Goal: Information Seeking & Learning: Learn about a topic

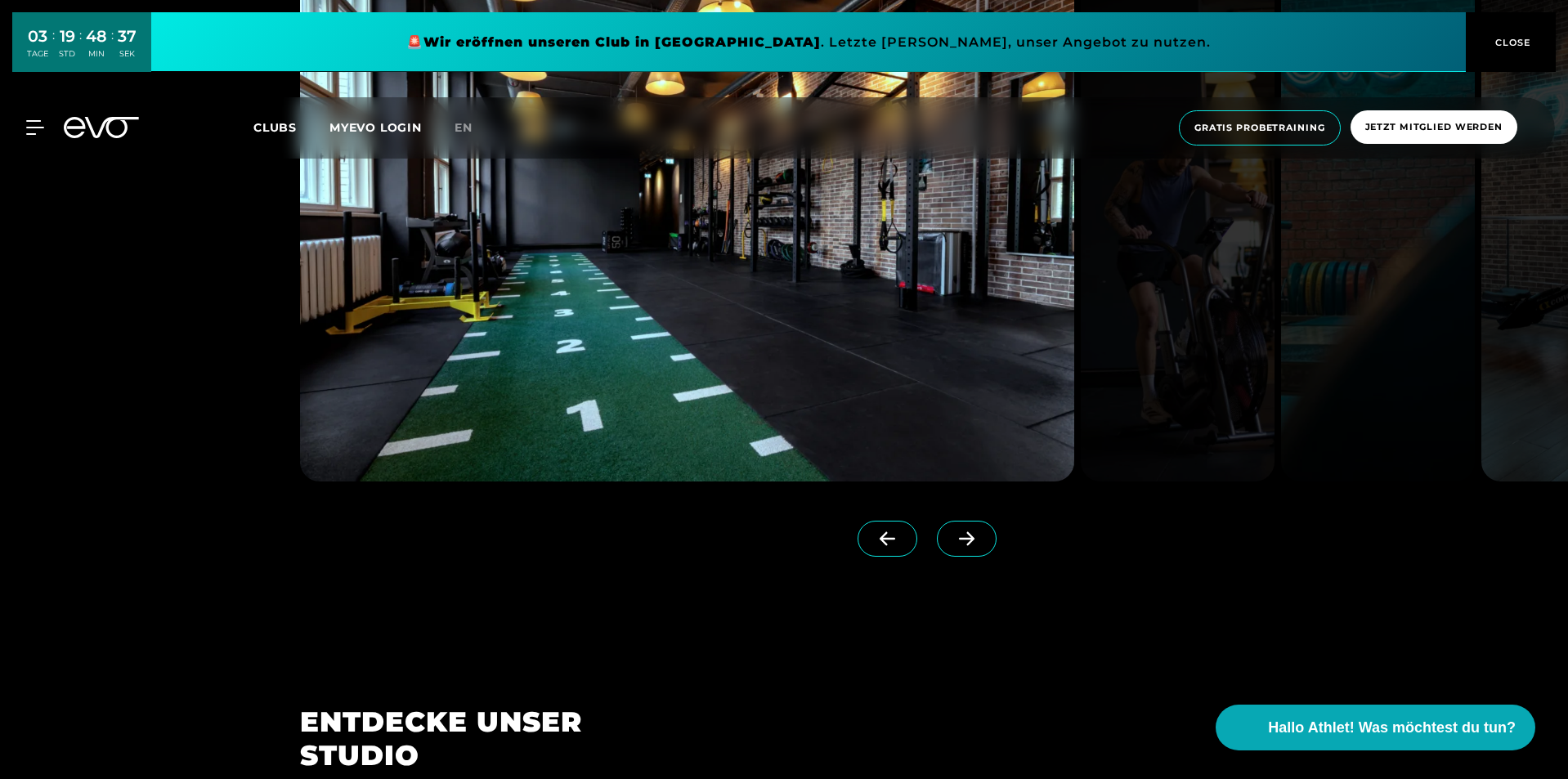
scroll to position [1635, 0]
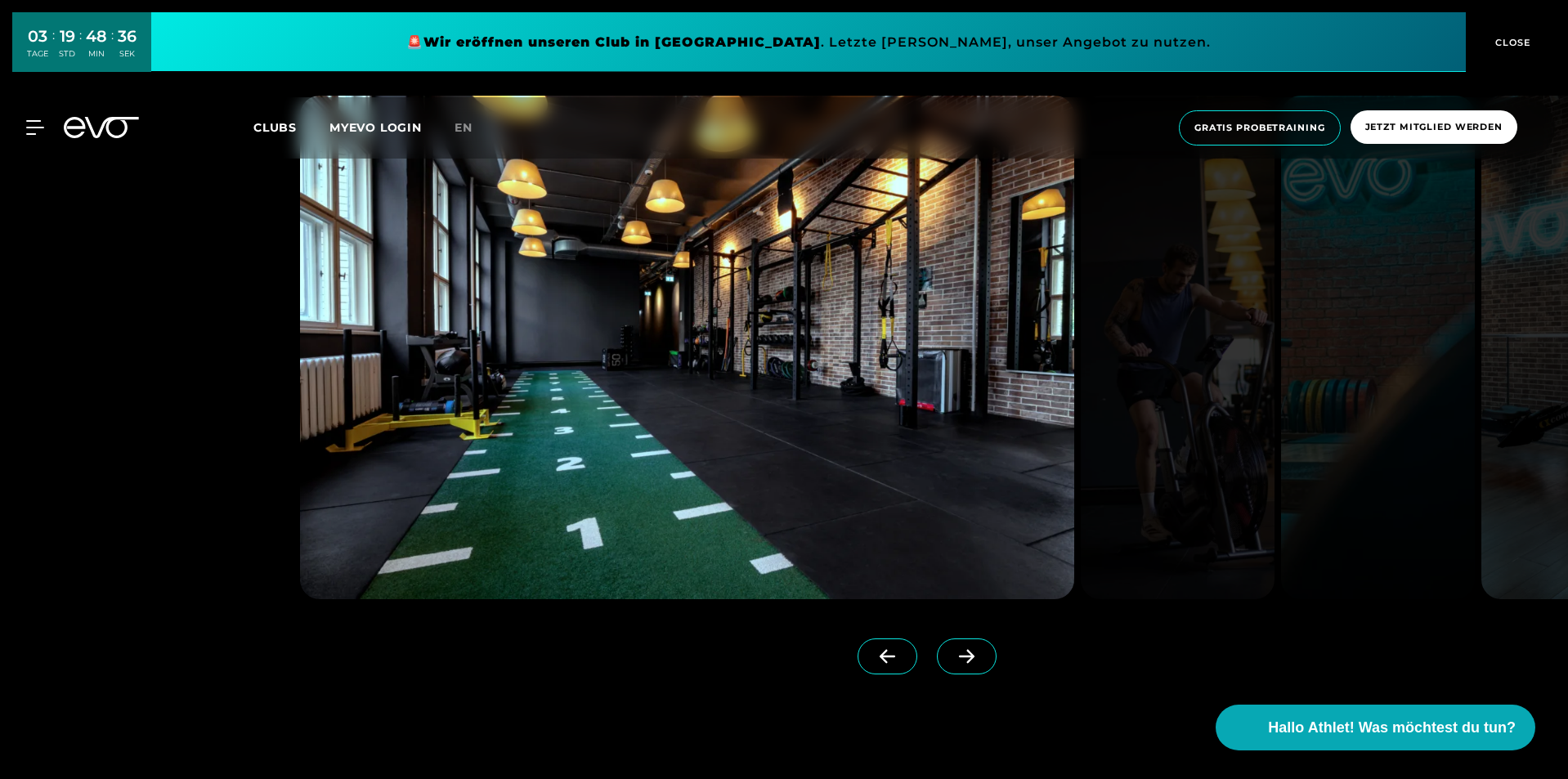
click at [953, 658] on icon at bounding box center [967, 657] width 29 height 14
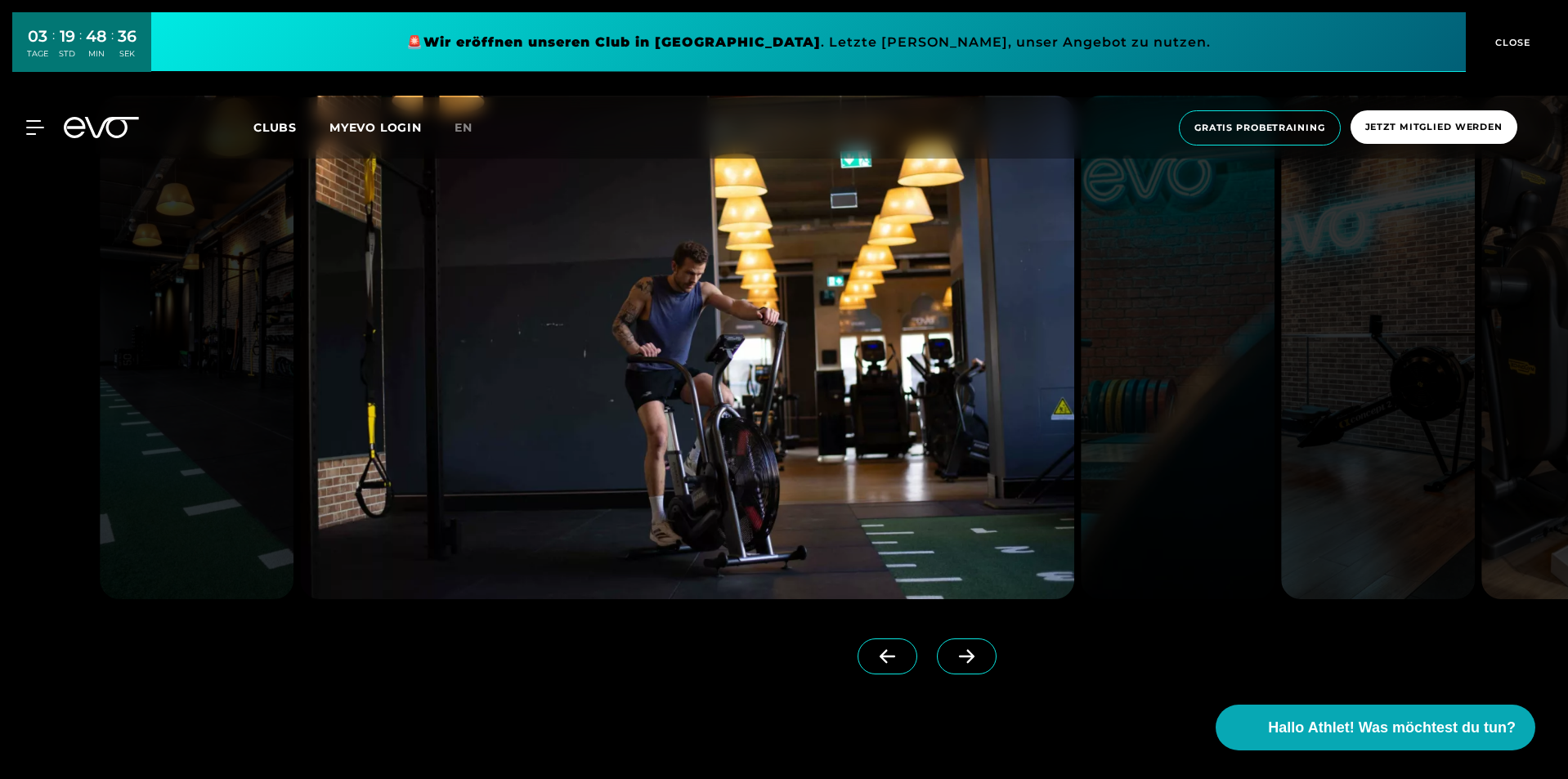
click at [953, 660] on icon at bounding box center [967, 657] width 29 height 14
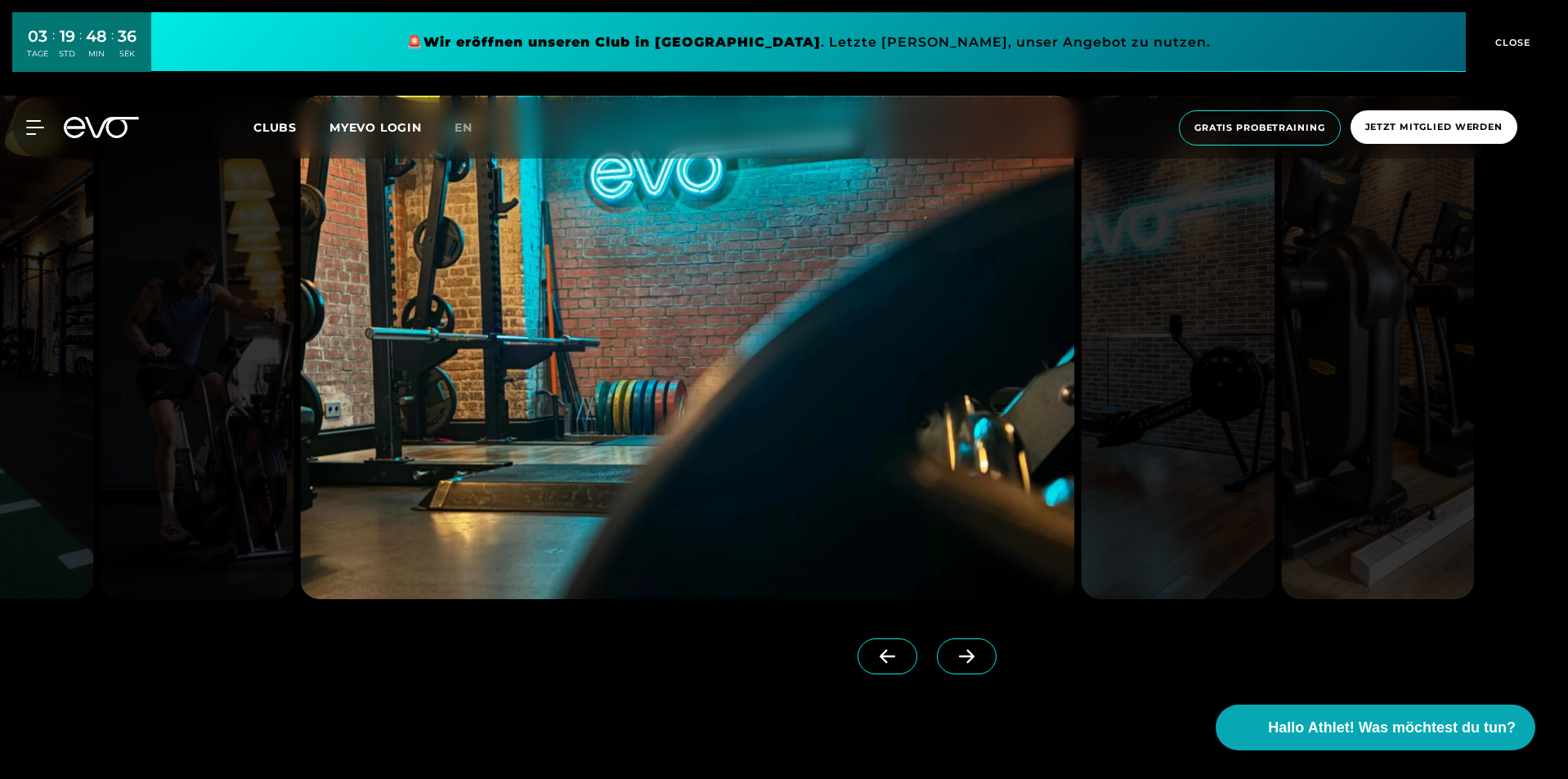
click at [953, 660] on icon at bounding box center [967, 657] width 29 height 14
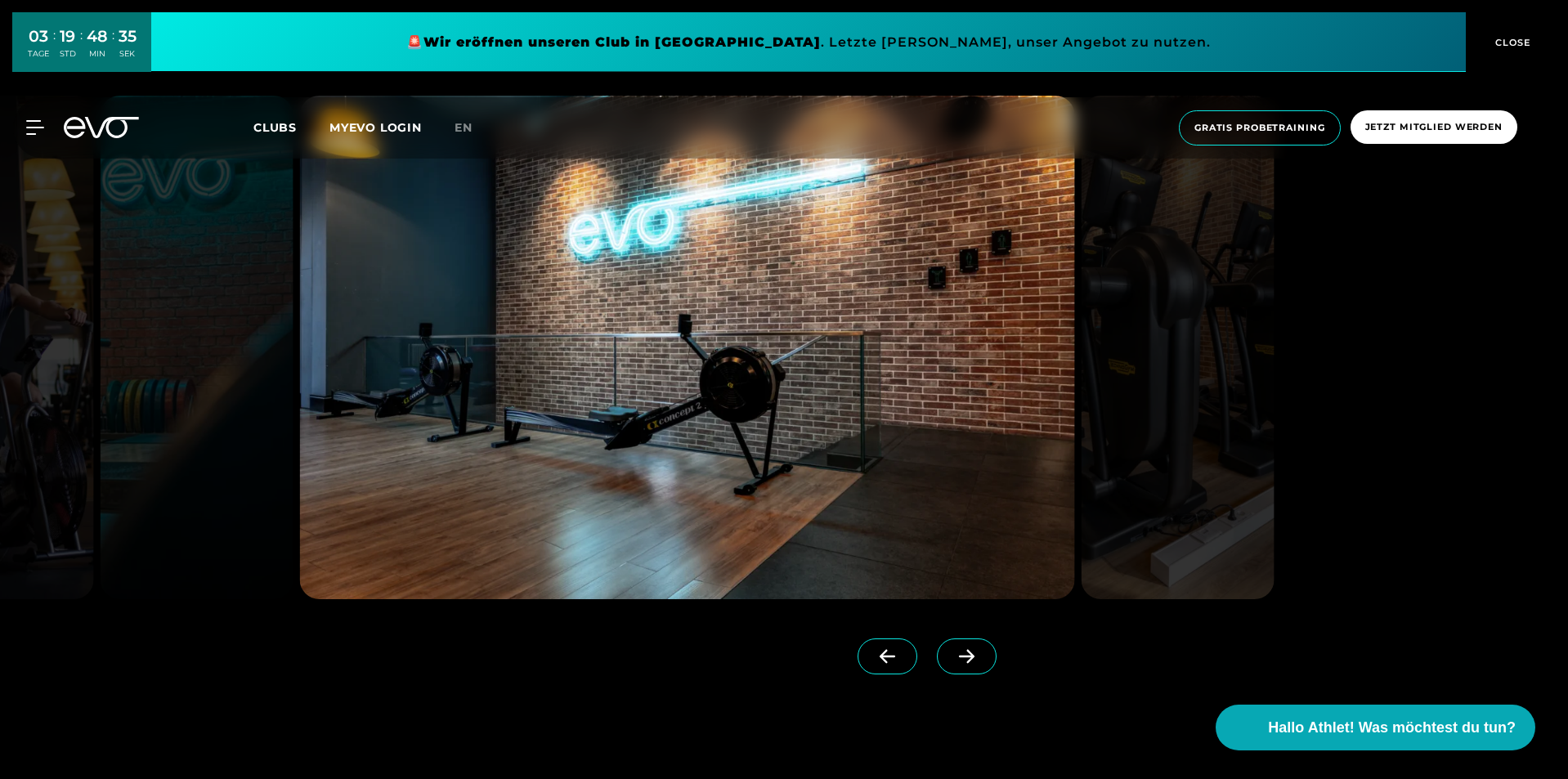
click at [953, 660] on icon at bounding box center [967, 657] width 29 height 14
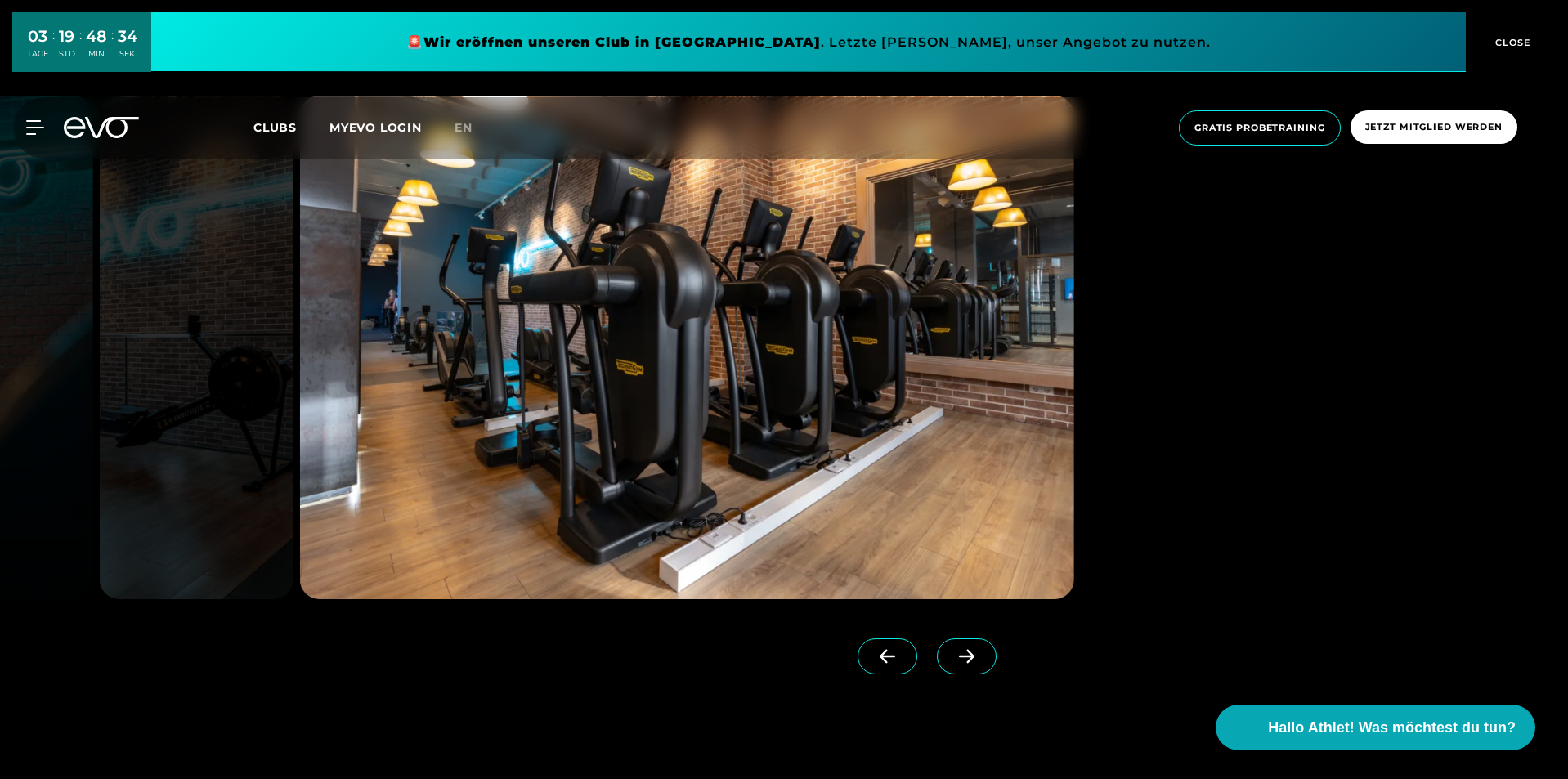
click at [956, 651] on span at bounding box center [966, 657] width 59 height 36
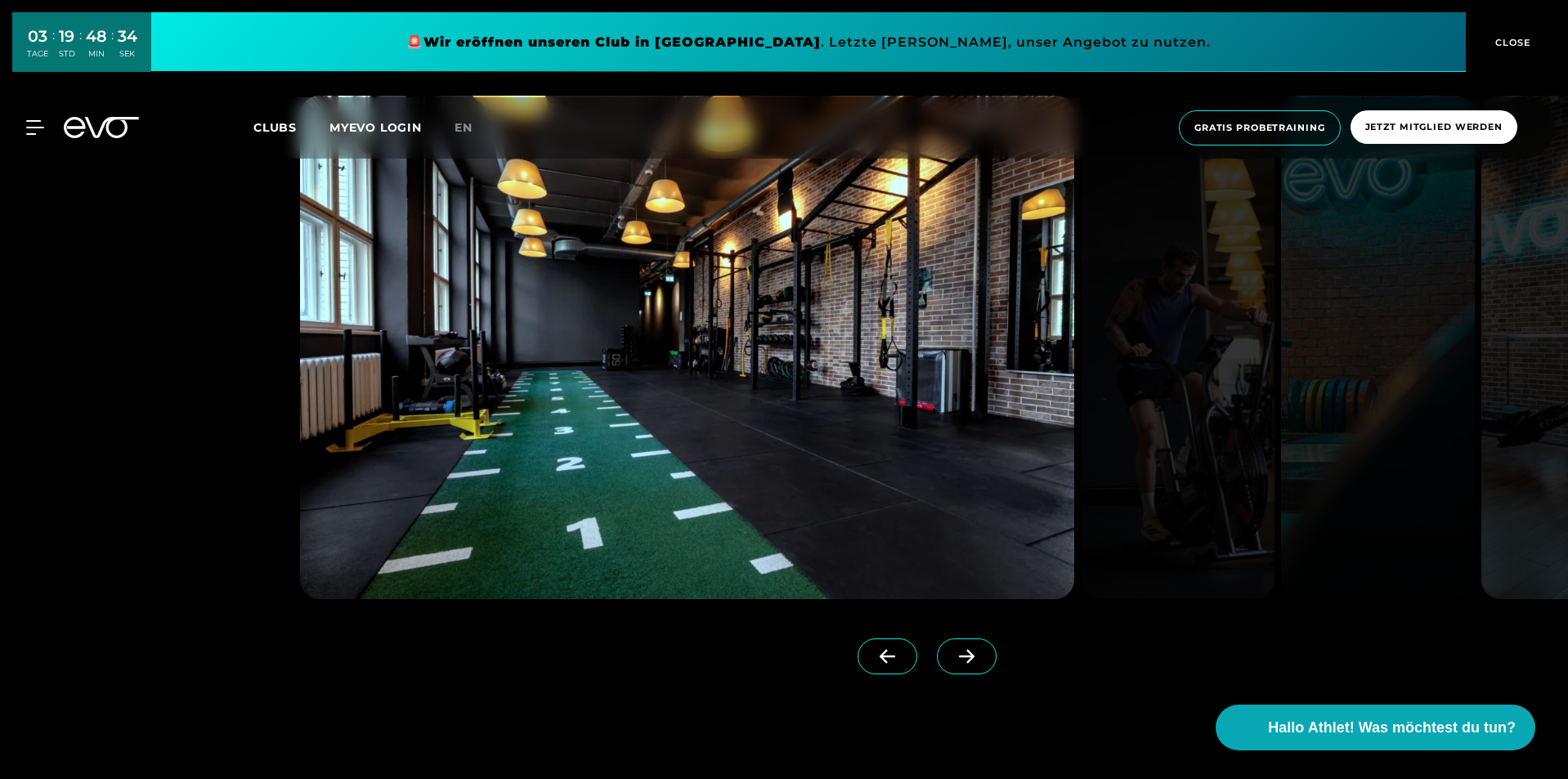
click at [956, 651] on span at bounding box center [966, 657] width 59 height 36
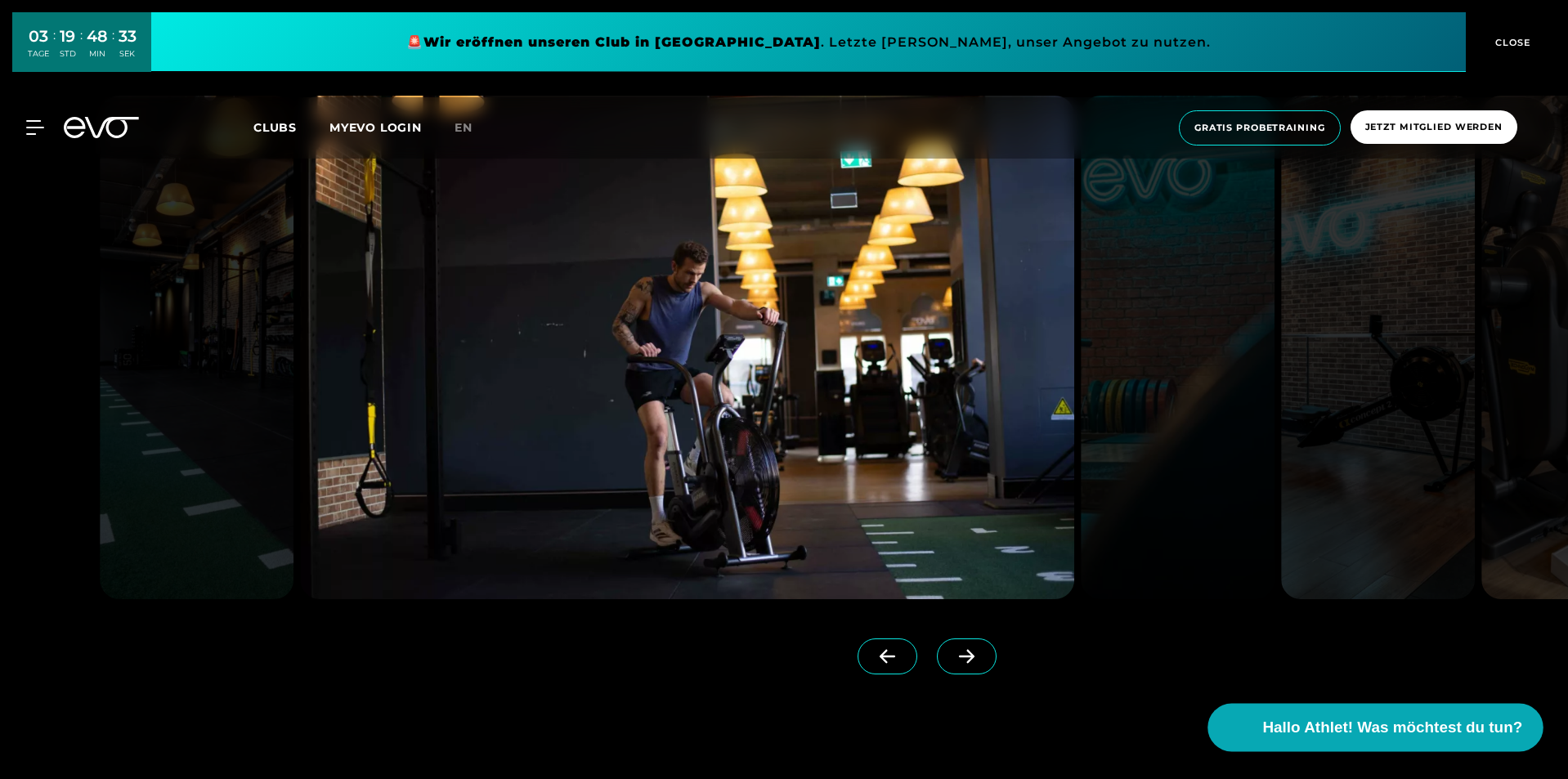
click at [1343, 733] on span "Hallo Athlet! Was möchtest du tun?" at bounding box center [1392, 727] width 260 height 23
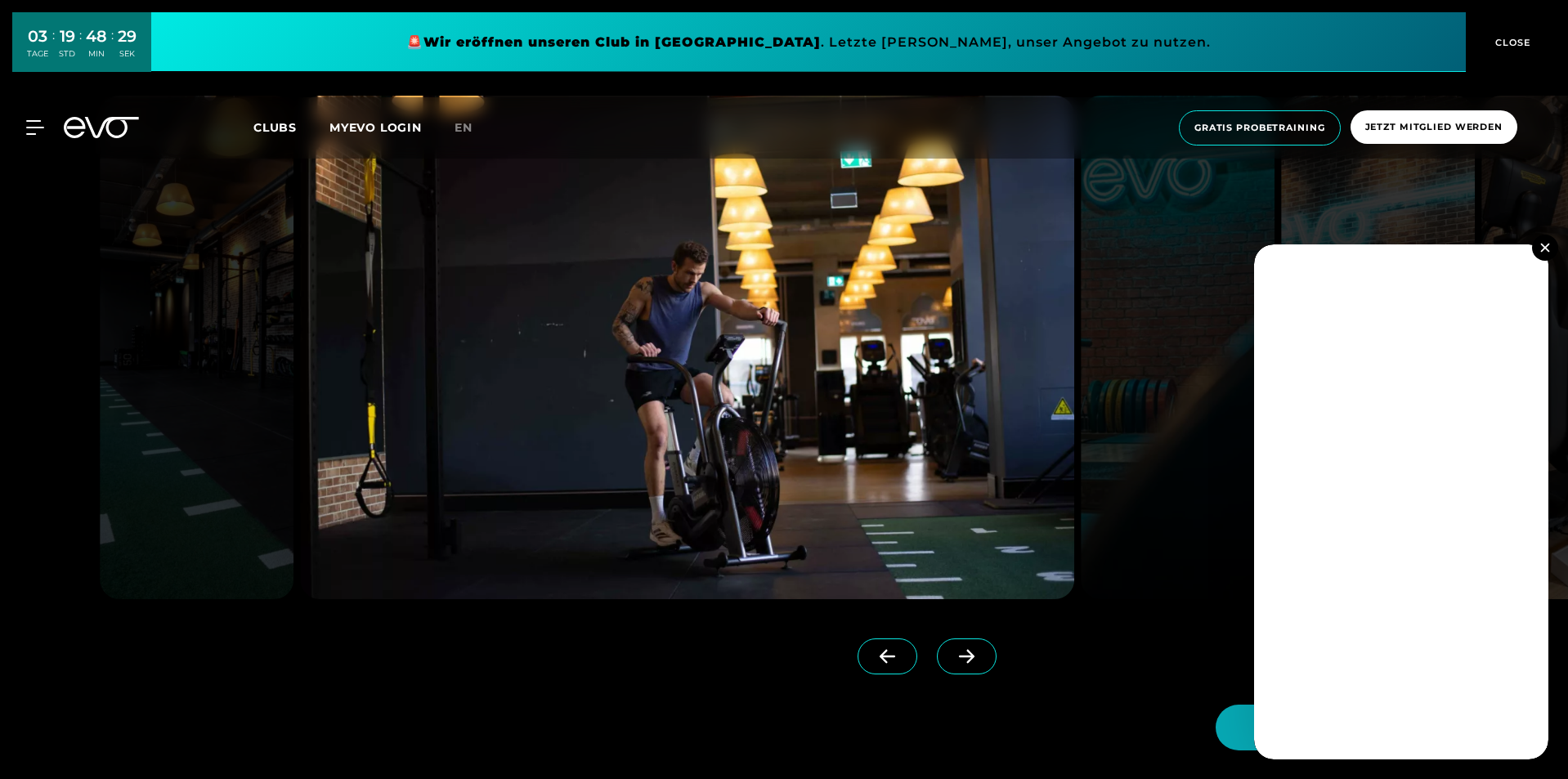
click at [1544, 248] on img at bounding box center [1545, 248] width 9 height 9
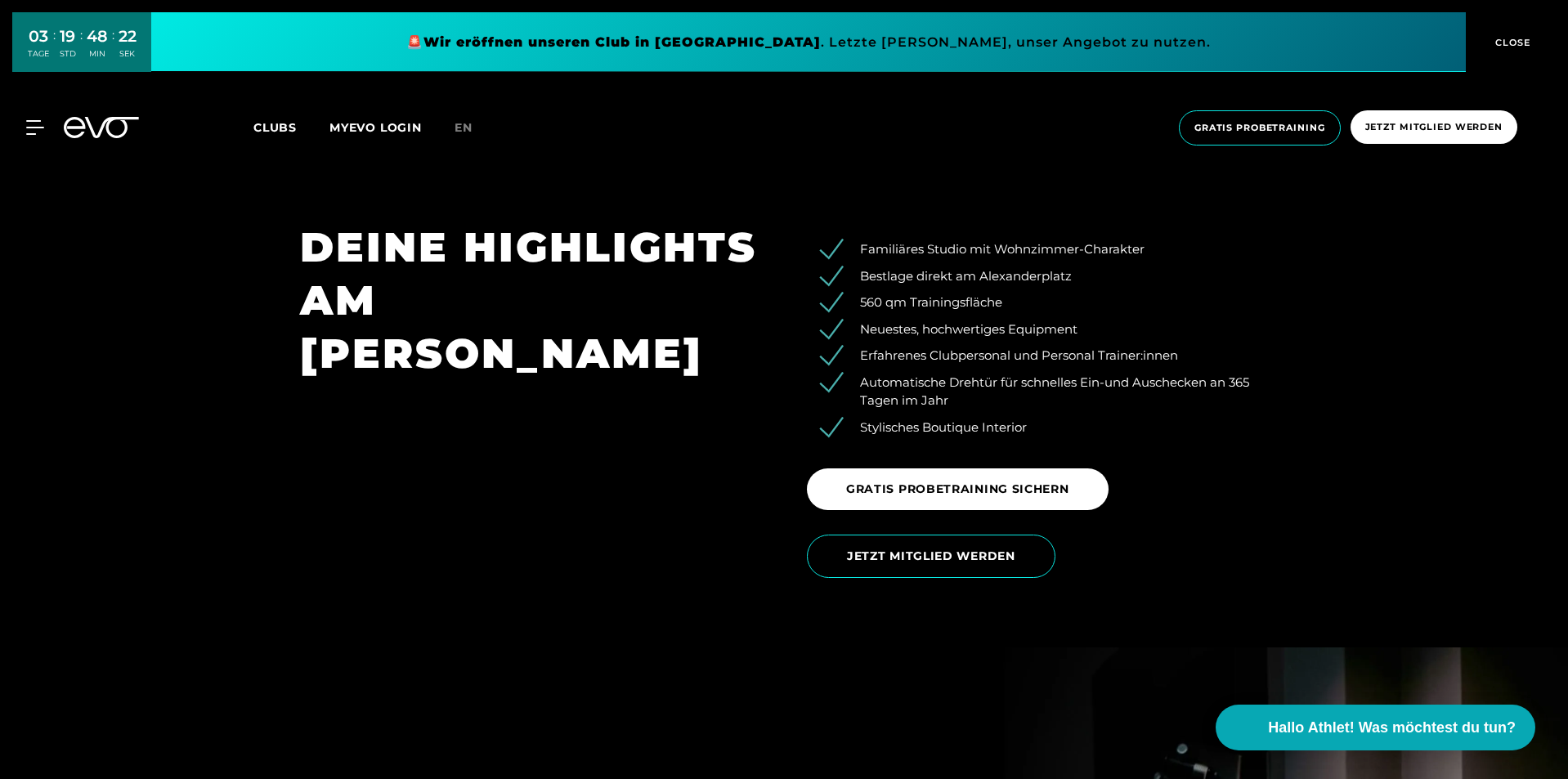
scroll to position [2698, 0]
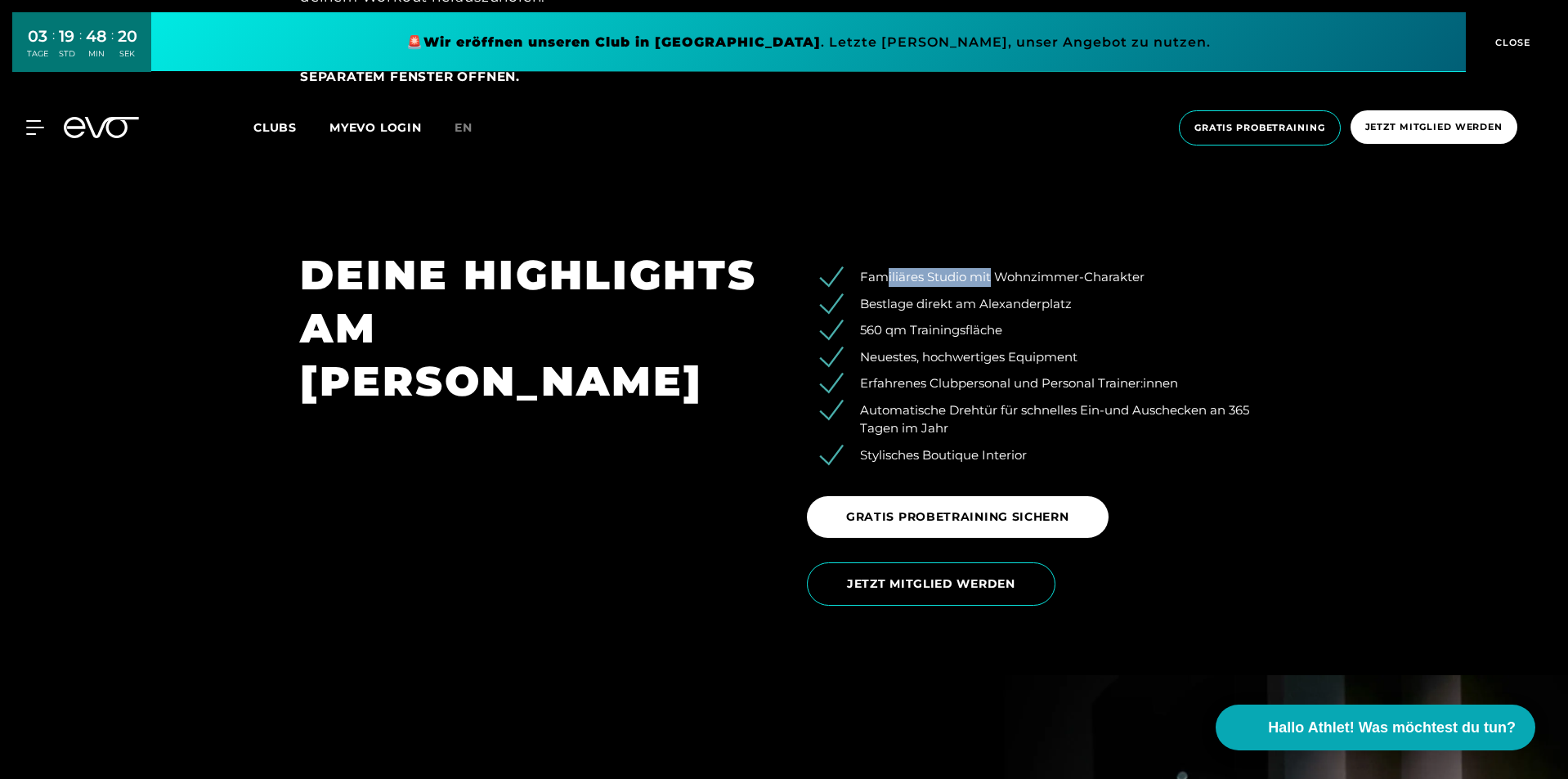
drag, startPoint x: 964, startPoint y: 283, endPoint x: 988, endPoint y: 283, distance: 24.0
click at [988, 284] on li "Familiäres Studio mit Wohnzimmer-Charakter" at bounding box center [1049, 277] width 437 height 19
click at [743, 433] on div "DEINE HIGHLIGHTS AM [PERSON_NAME]" at bounding box center [530, 433] width 507 height 369
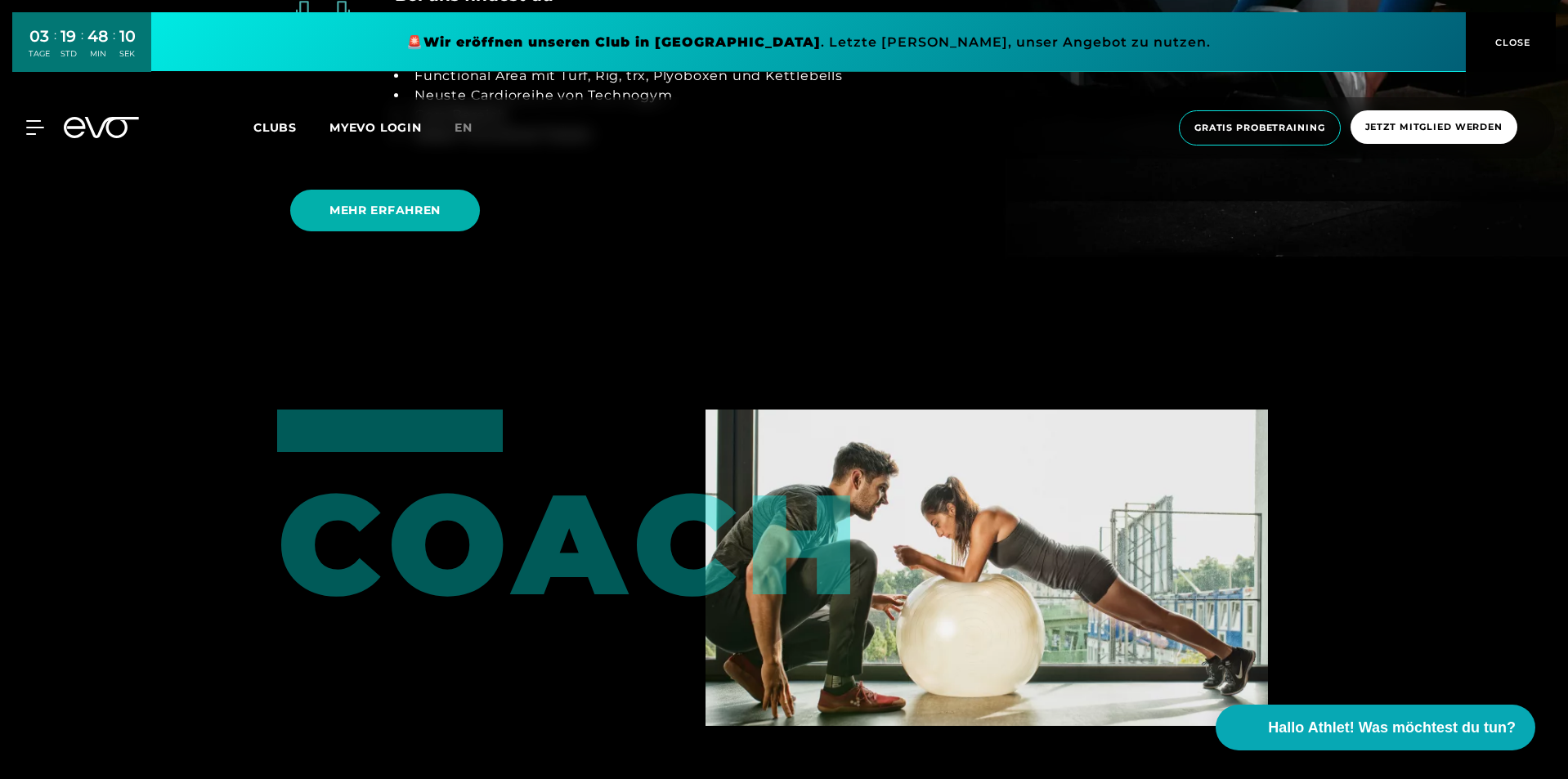
scroll to position [3679, 0]
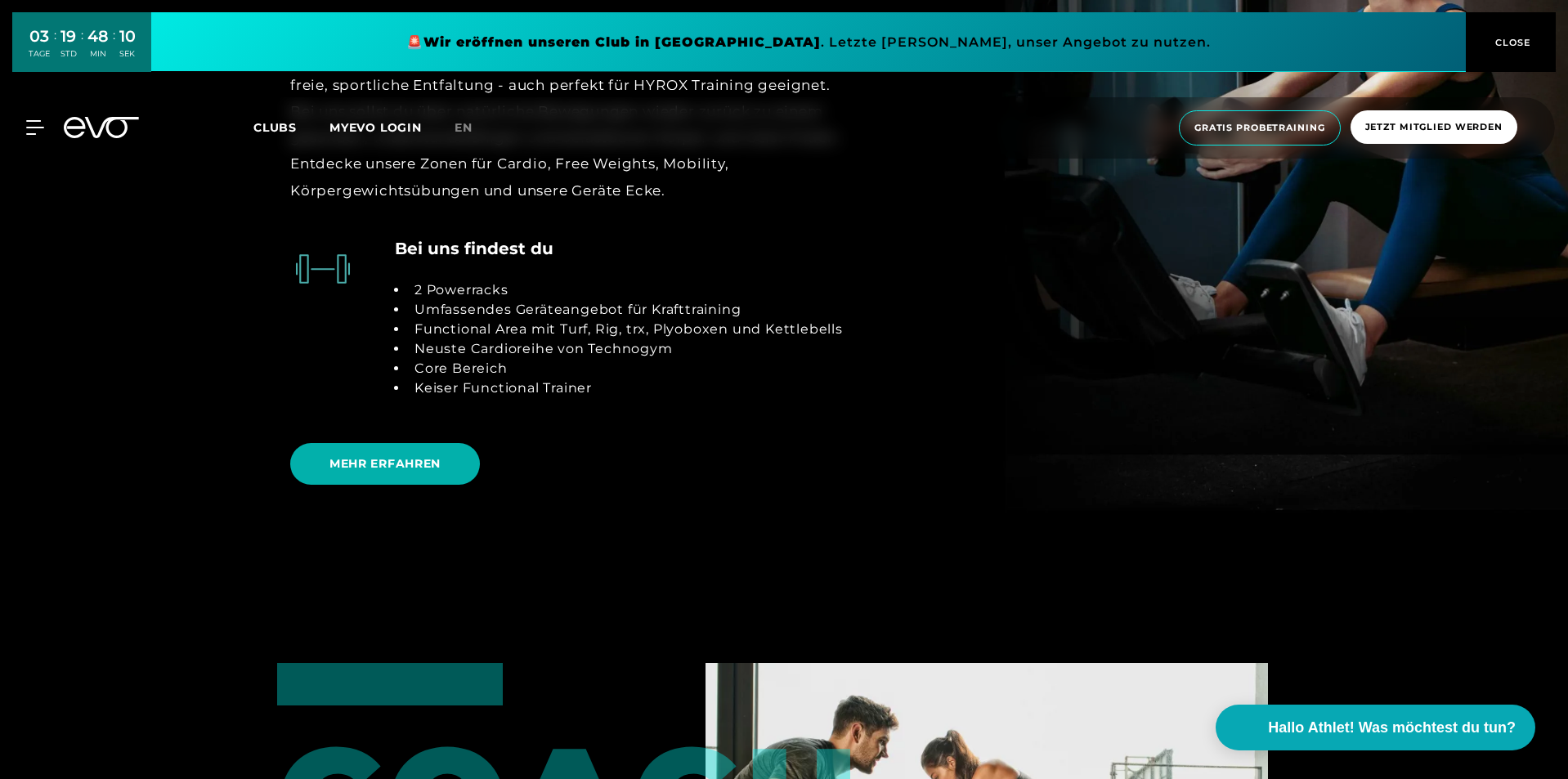
click at [440, 469] on span "MEHR ERFAHREN" at bounding box center [385, 464] width 111 height 17
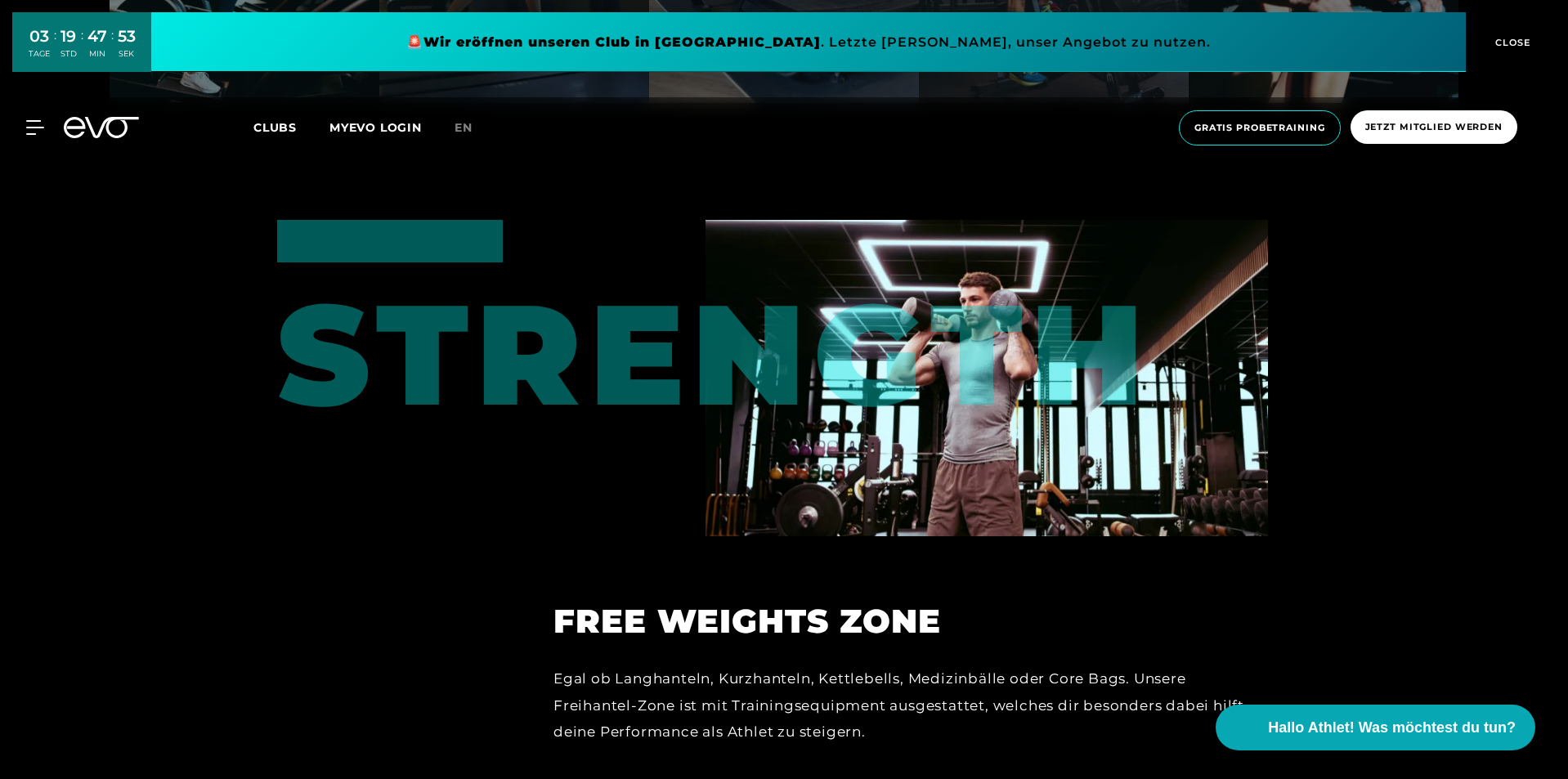
scroll to position [303, 0]
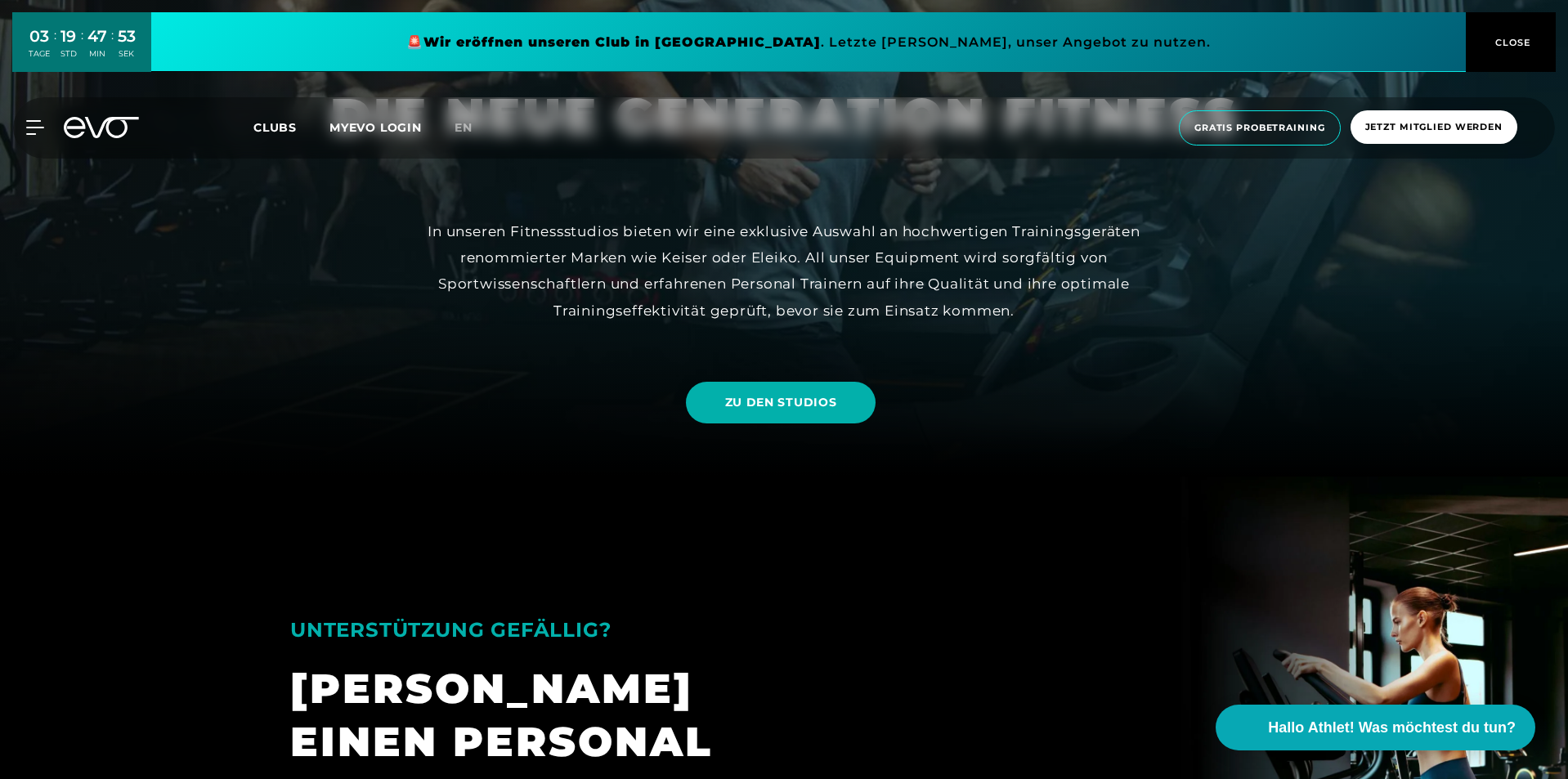
drag, startPoint x: 937, startPoint y: 412, endPoint x: 467, endPoint y: -35, distance: 648.6
